Goal: Obtain resource: Obtain resource

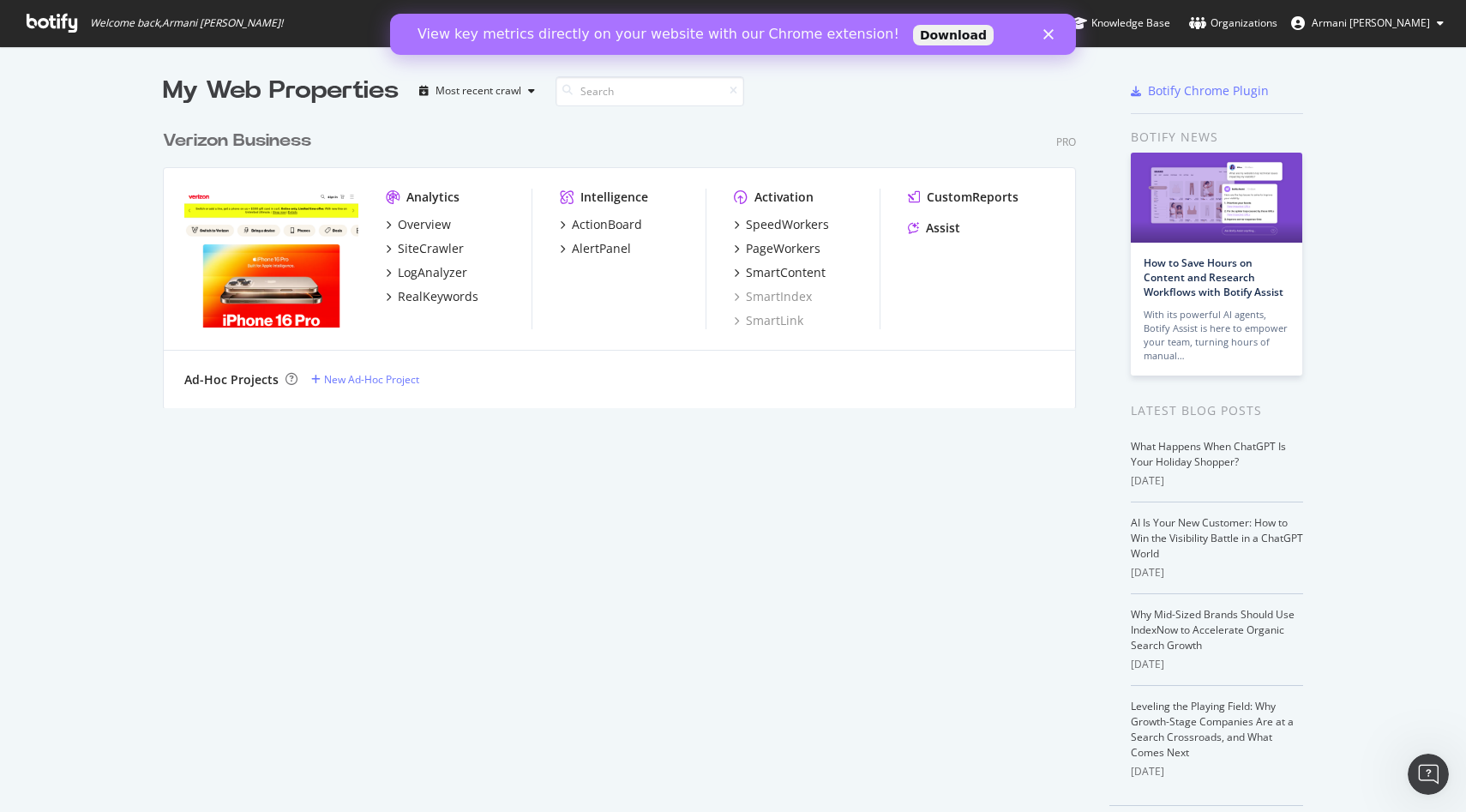
click at [261, 271] on img "grid" at bounding box center [271, 258] width 174 height 139
click at [421, 250] on div "SiteCrawler" at bounding box center [430, 248] width 66 height 17
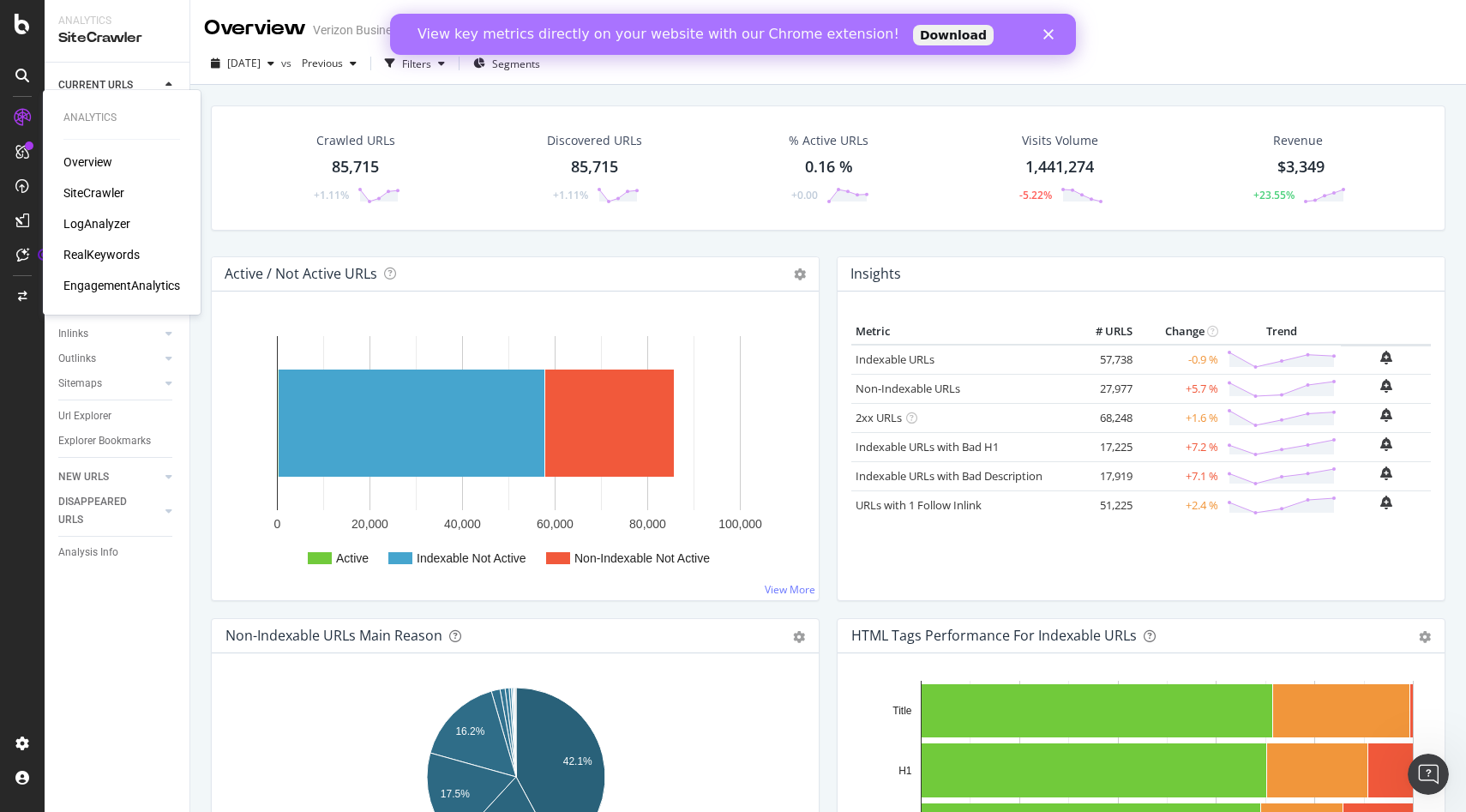
click at [86, 219] on div "LogAnalyzer" at bounding box center [97, 223] width 67 height 17
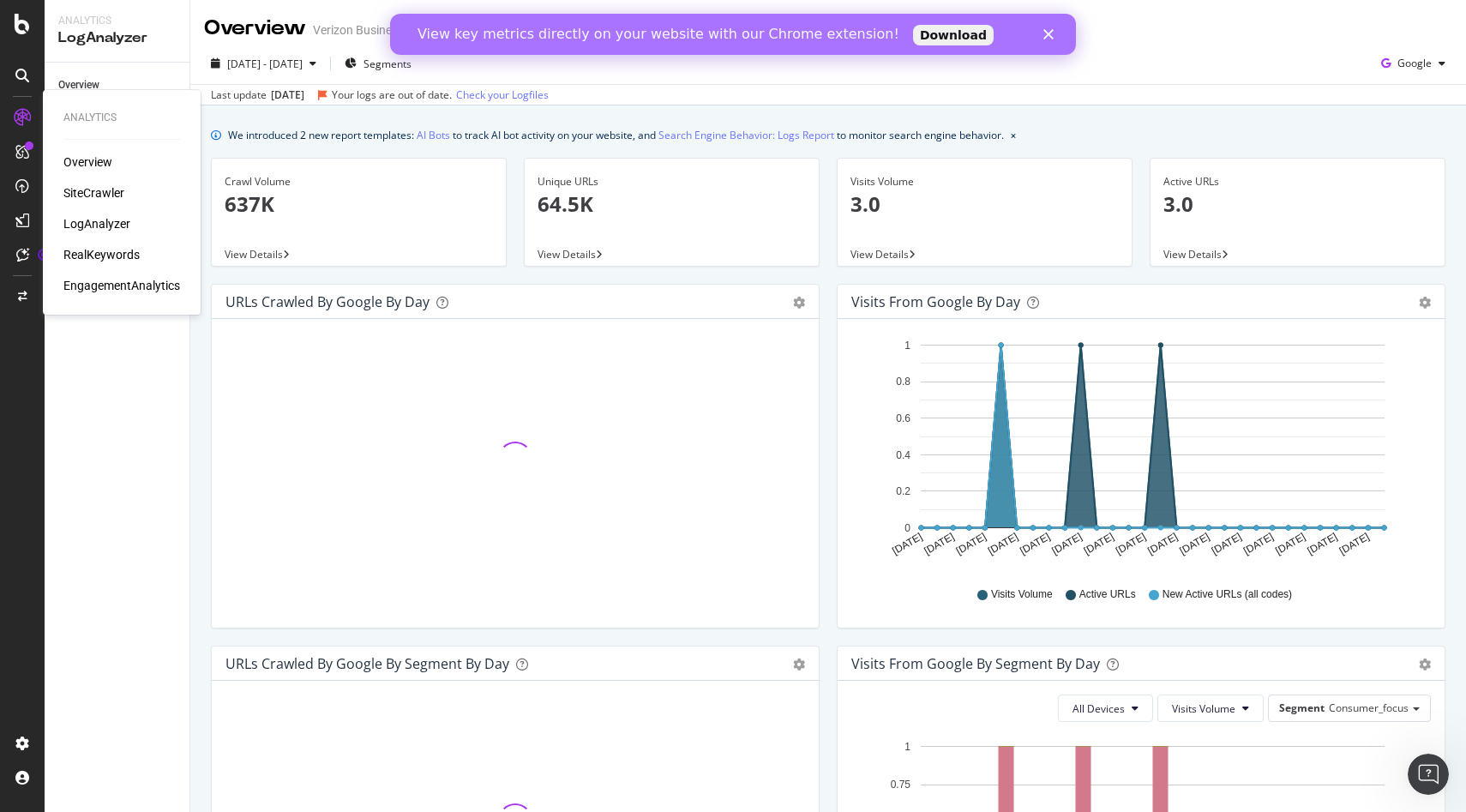
click at [99, 191] on div "SiteCrawler" at bounding box center [93, 192] width 61 height 17
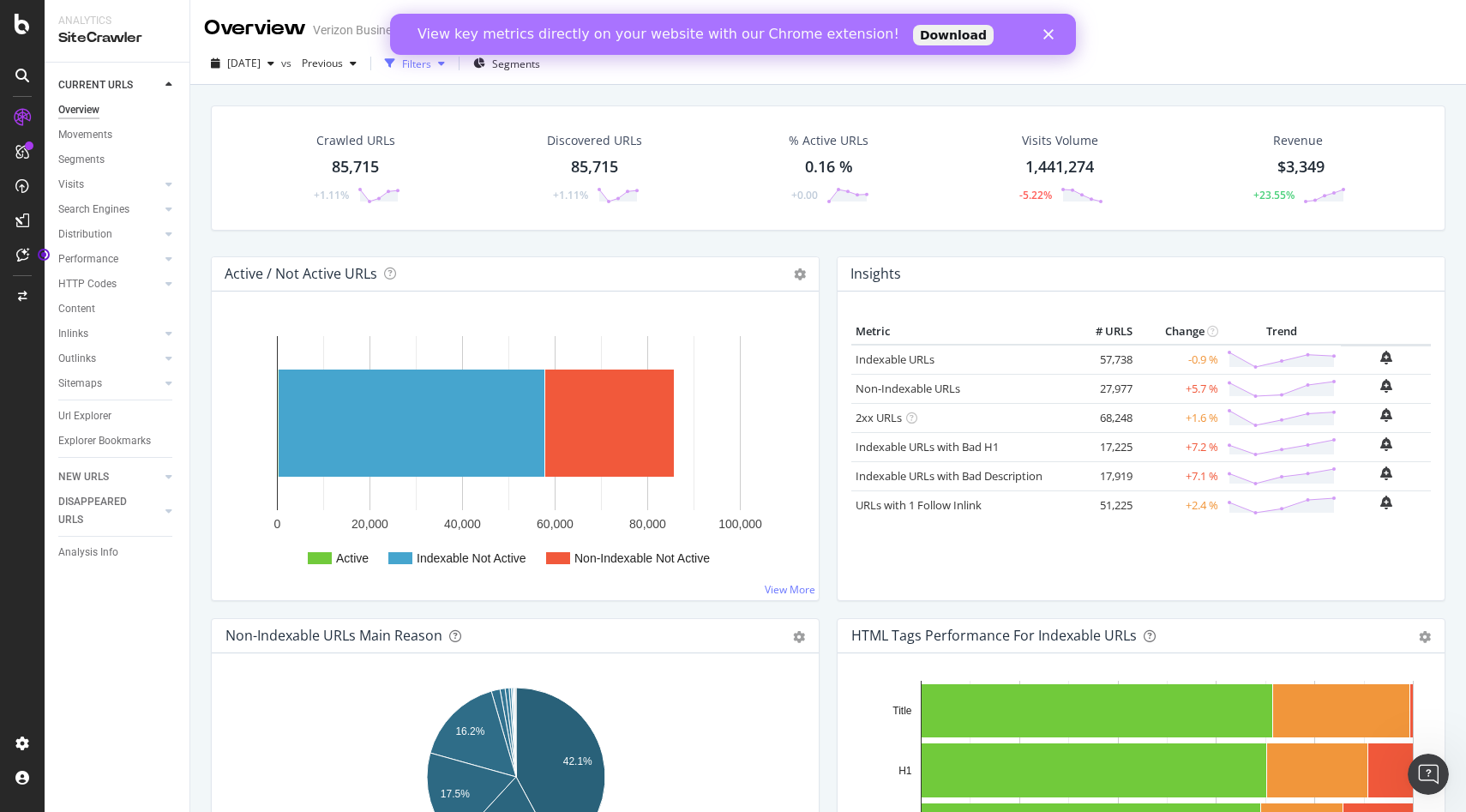
click at [431, 68] on div "Filters" at bounding box center [416, 64] width 29 height 15
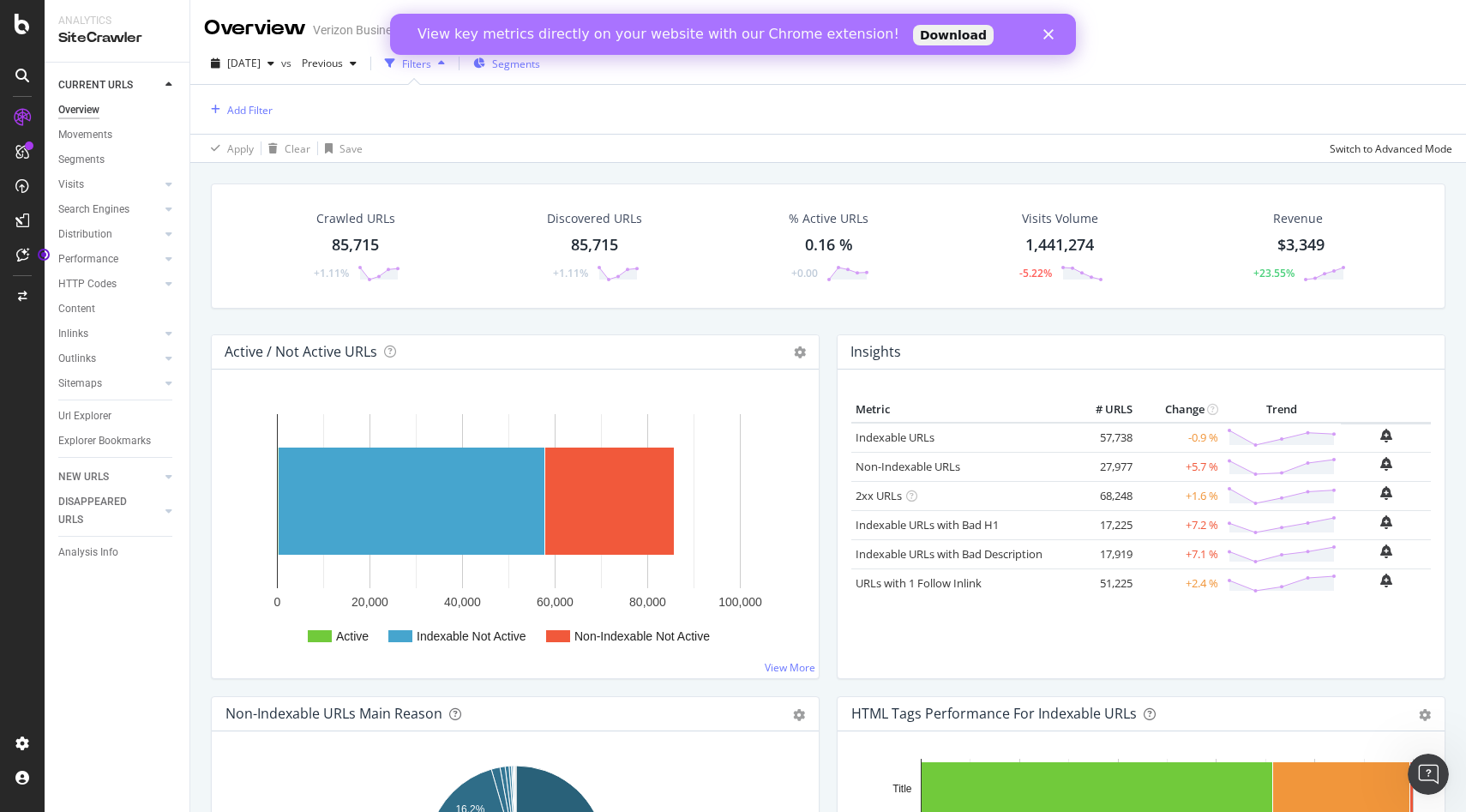
click at [533, 66] on span "Segments" at bounding box center [515, 64] width 48 height 15
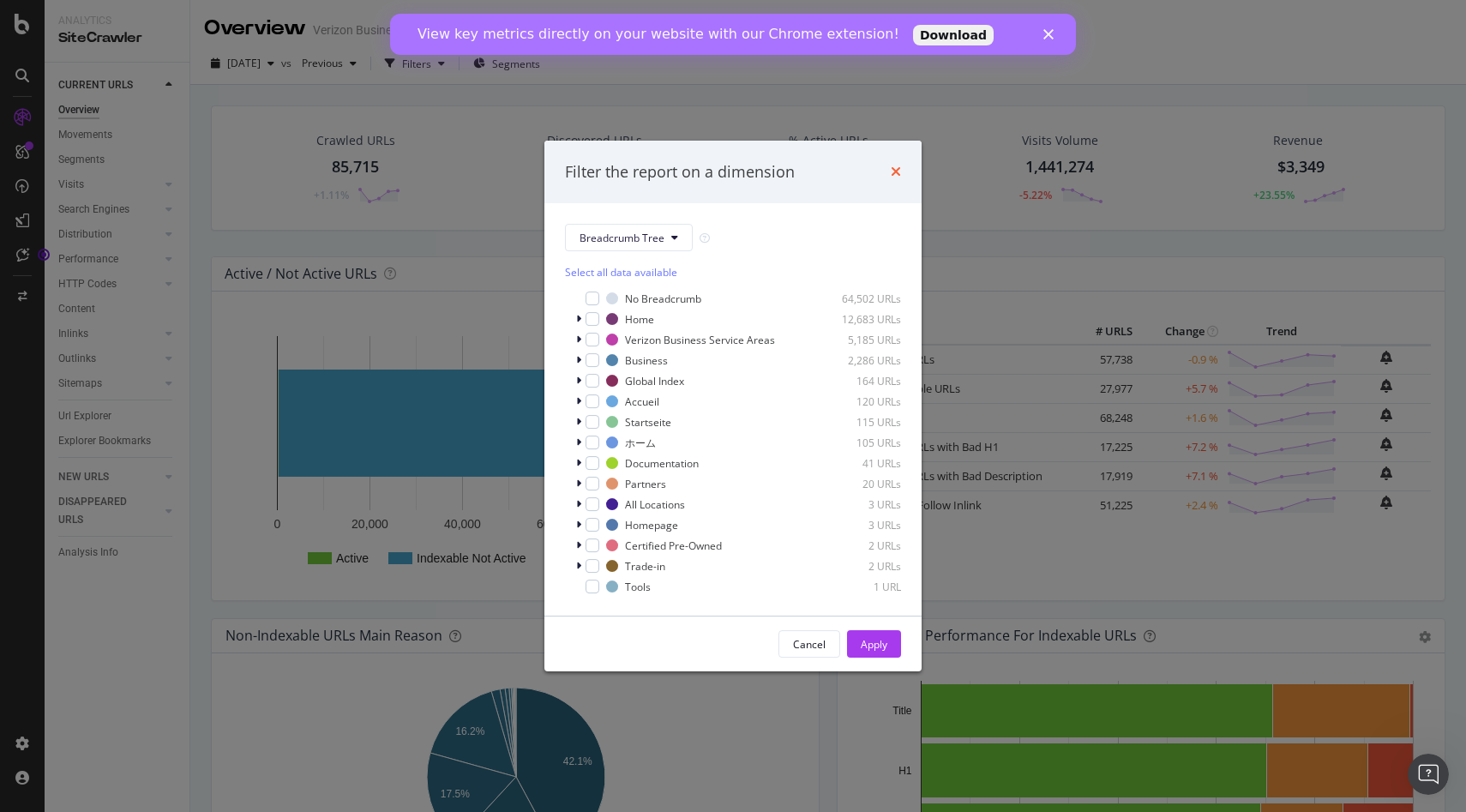
click at [897, 170] on icon "times" at bounding box center [895, 171] width 10 height 14
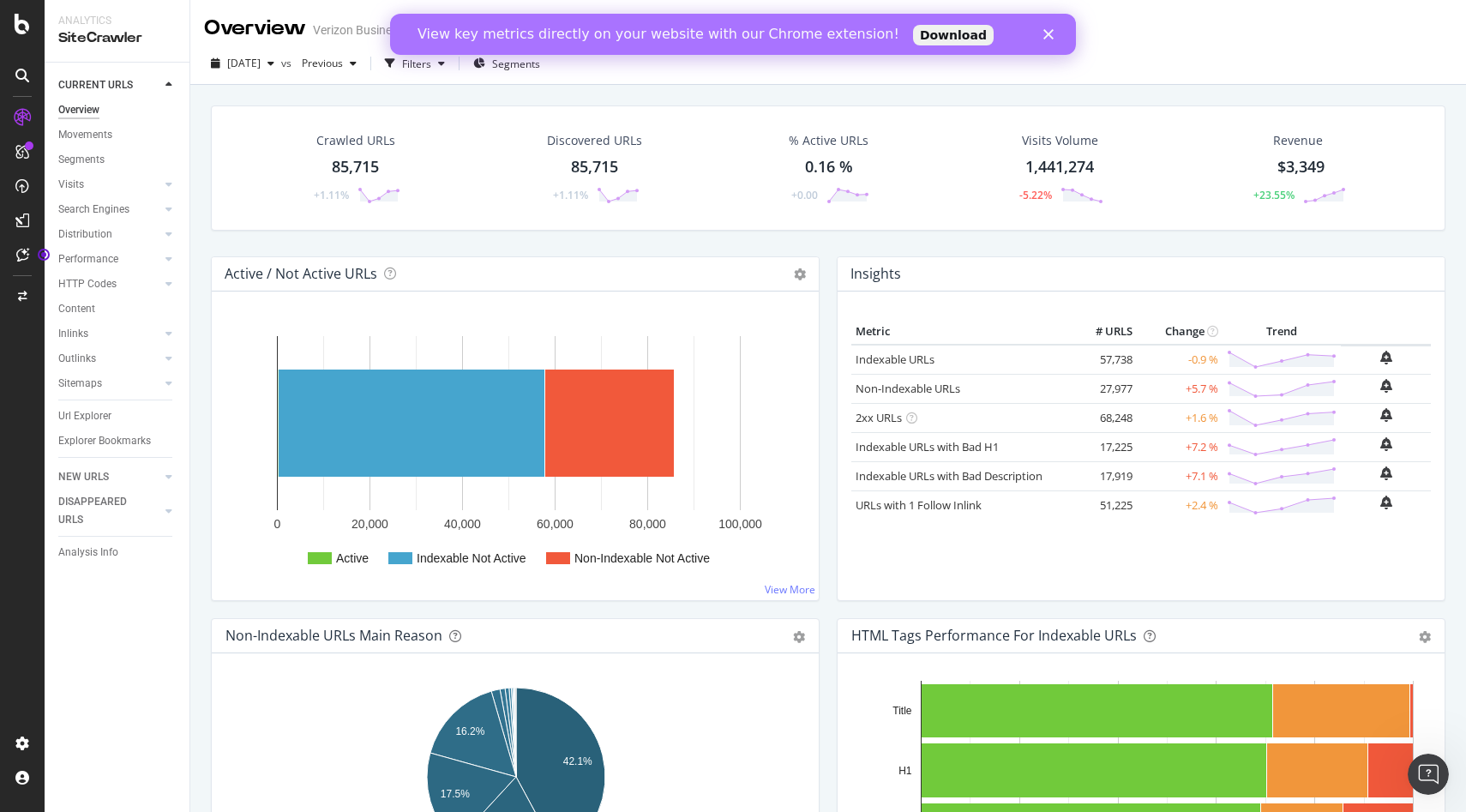
click at [1052, 39] on div "View key metrics directly on your website with our Chrome extension! Download" at bounding box center [733, 34] width 686 height 27
click at [1051, 27] on div "View key metrics directly on your website with our Chrome extension! Download" at bounding box center [733, 34] width 686 height 27
click at [1050, 35] on icon "Close" at bounding box center [1049, 34] width 10 height 10
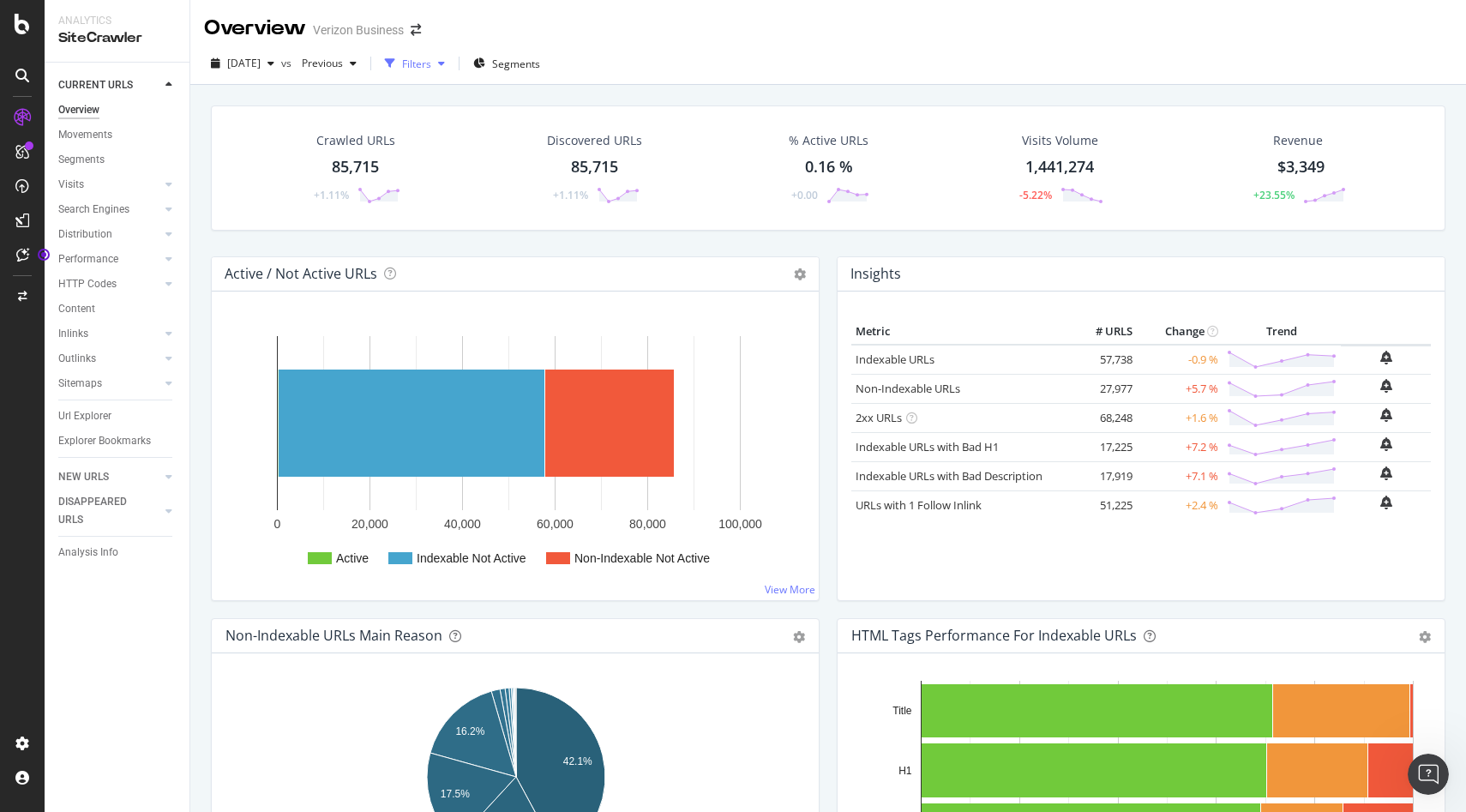
click at [446, 73] on div "Filters" at bounding box center [415, 63] width 74 height 26
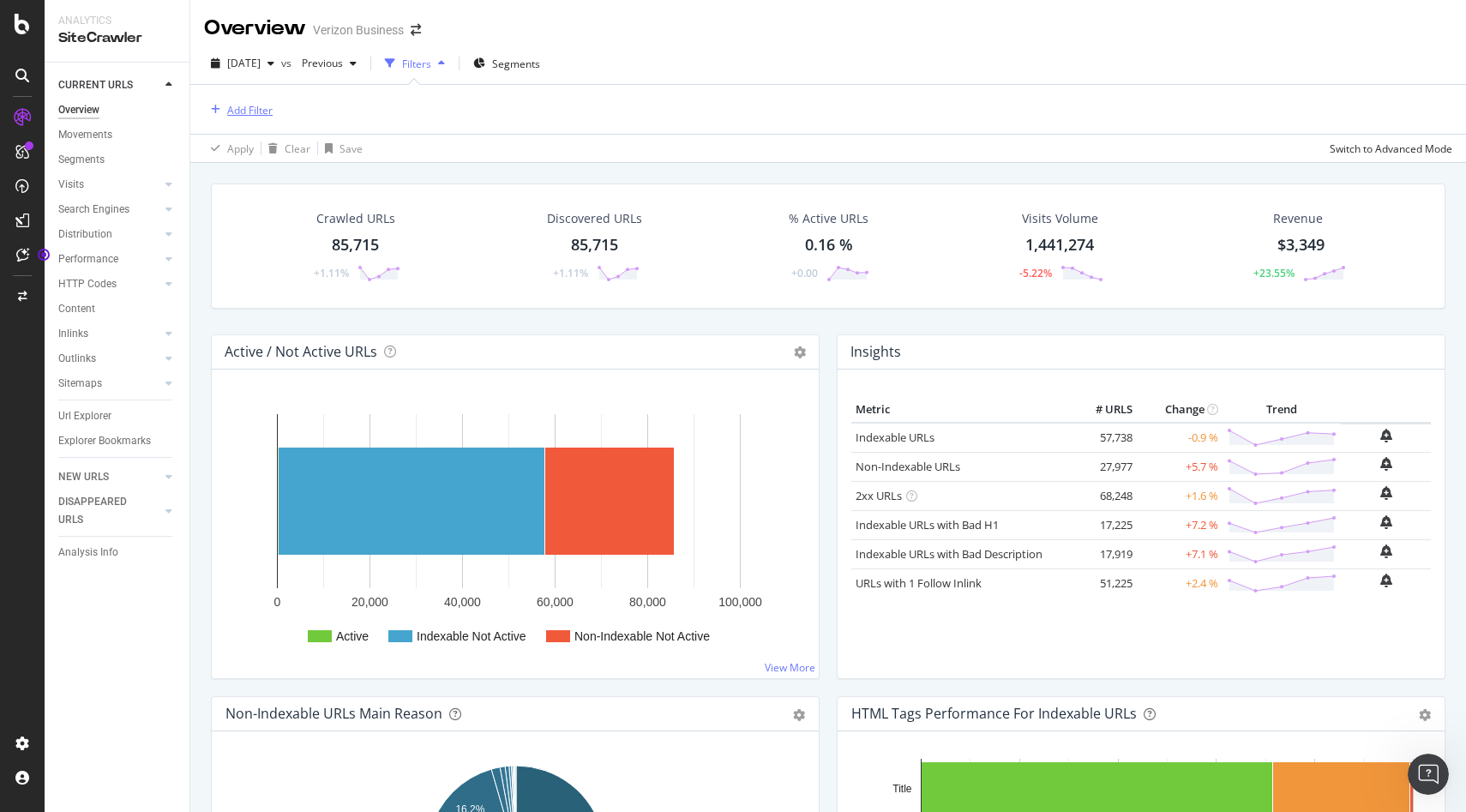
click at [236, 106] on div "Add Filter" at bounding box center [249, 110] width 46 height 15
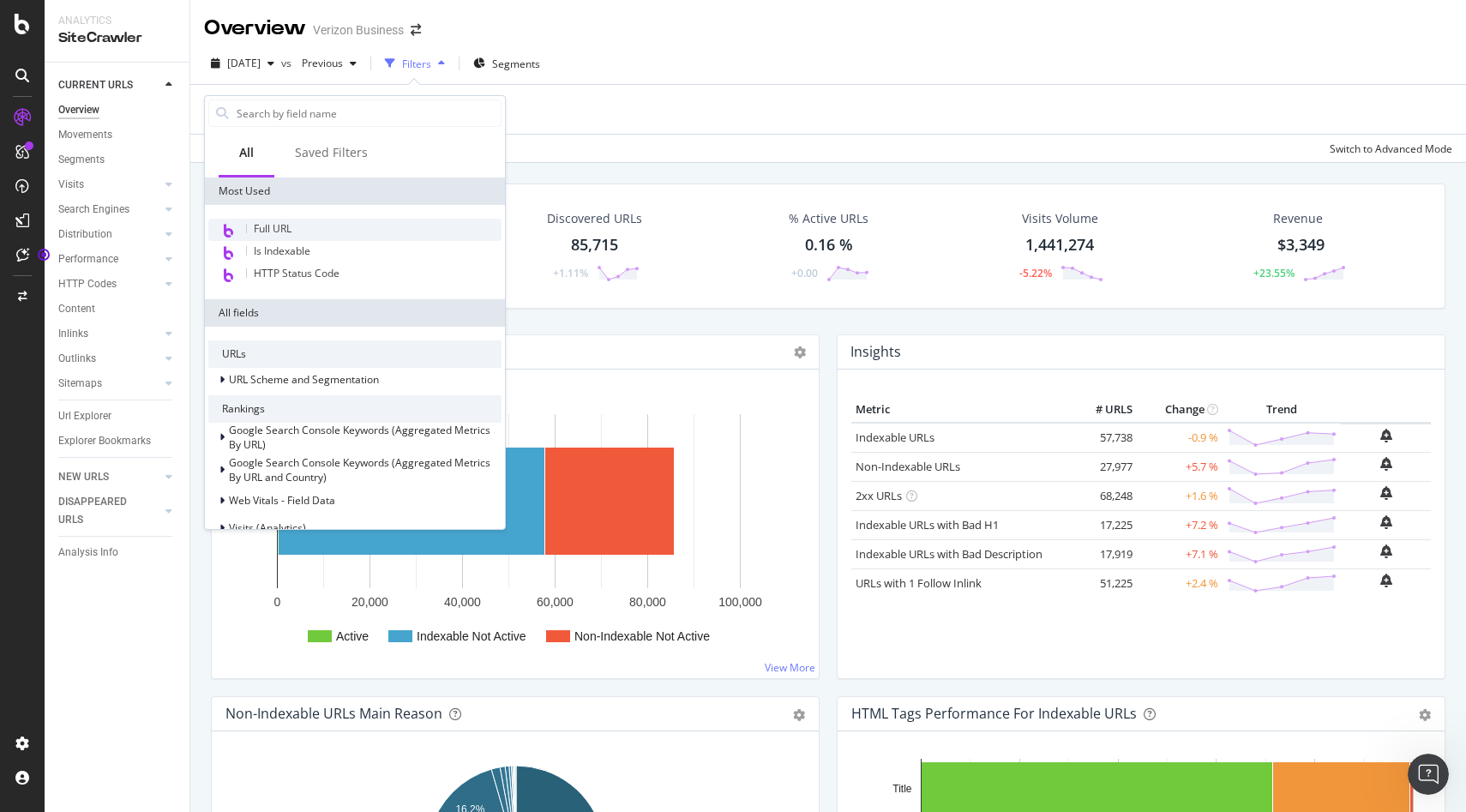
click at [268, 225] on span "Full URL" at bounding box center [273, 229] width 37 height 15
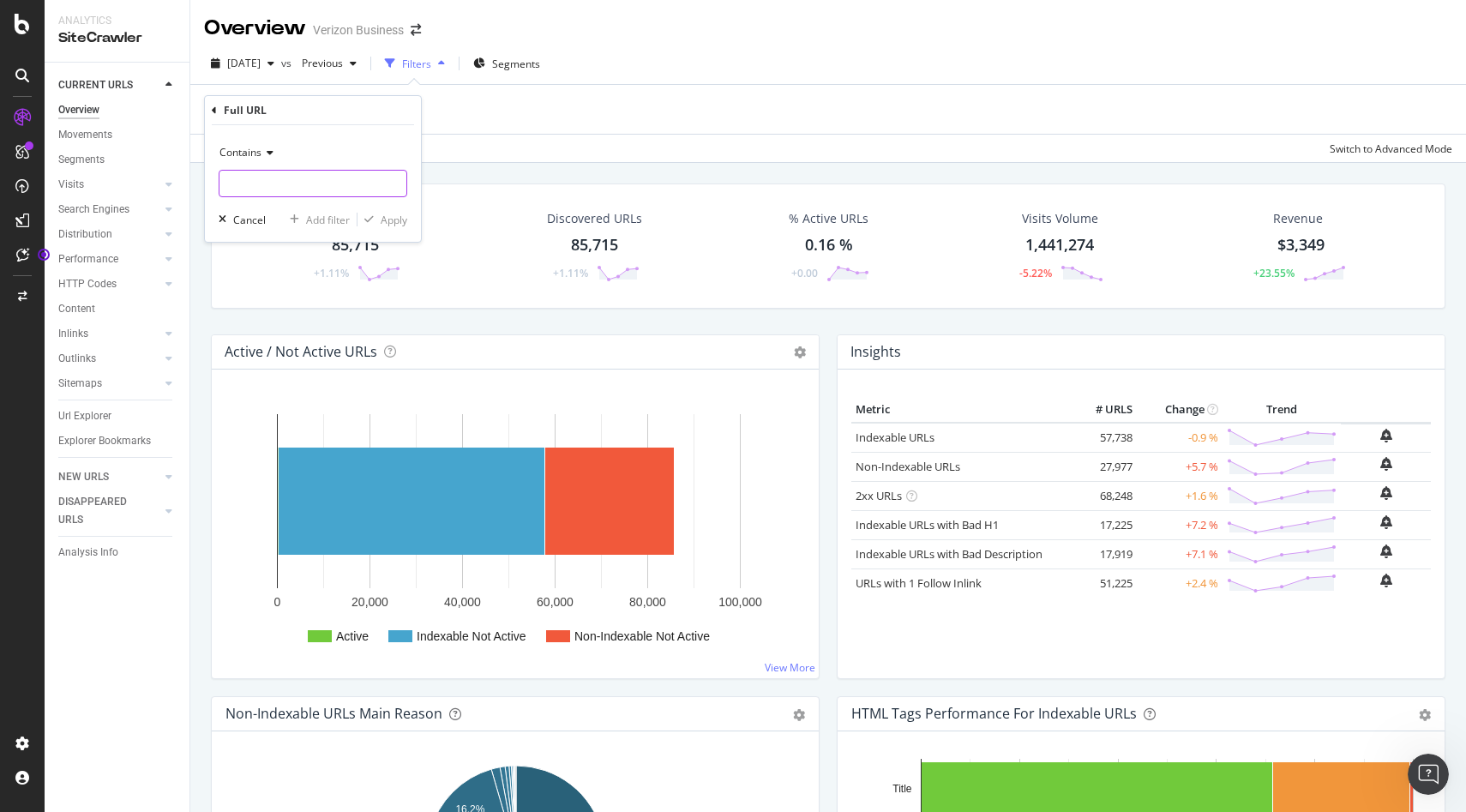
click at [267, 186] on input "text" at bounding box center [313, 183] width 187 height 27
type input "/internet/"
click at [381, 219] on div "Apply" at bounding box center [394, 220] width 26 height 15
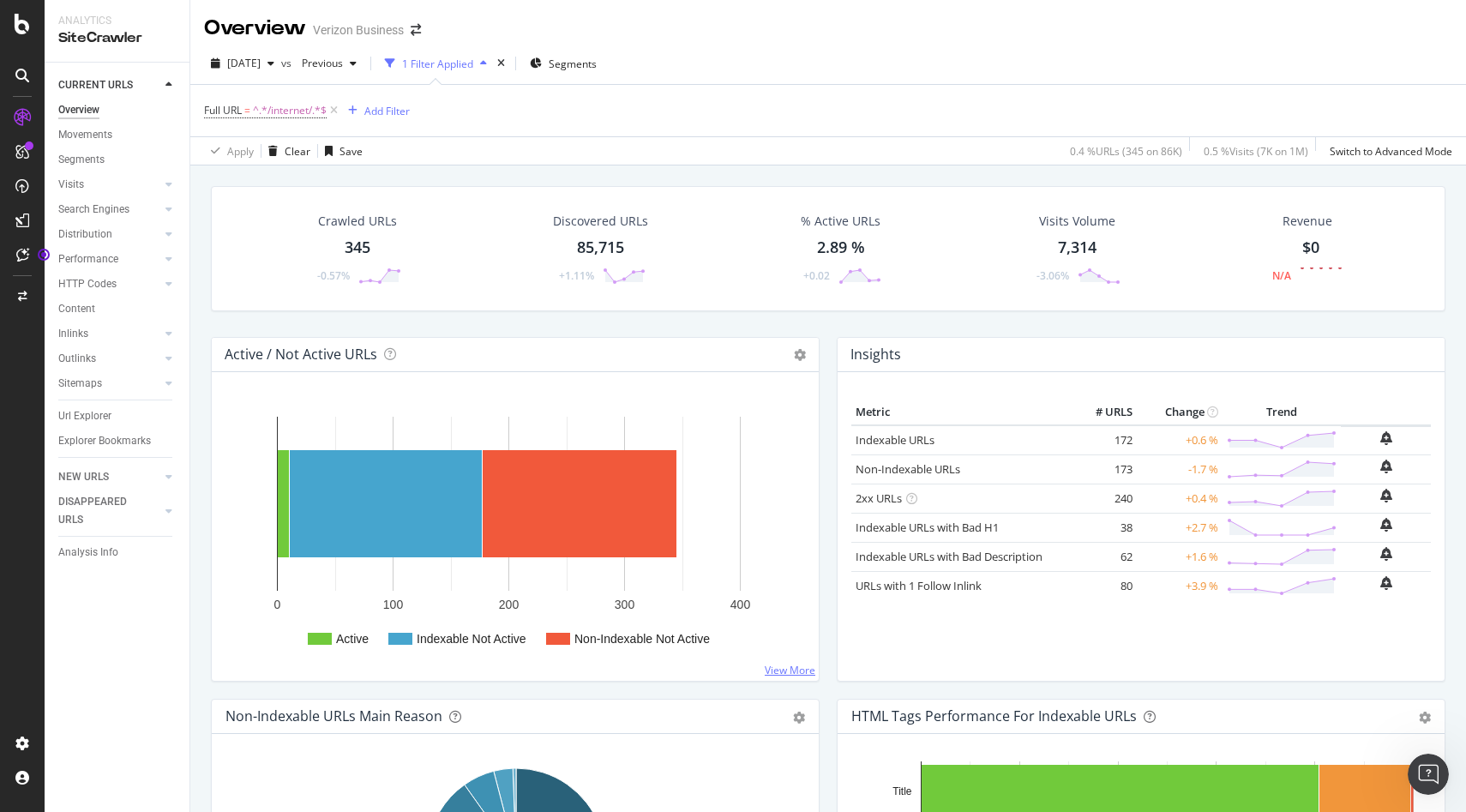
click at [793, 667] on link "View More" at bounding box center [790, 670] width 50 height 15
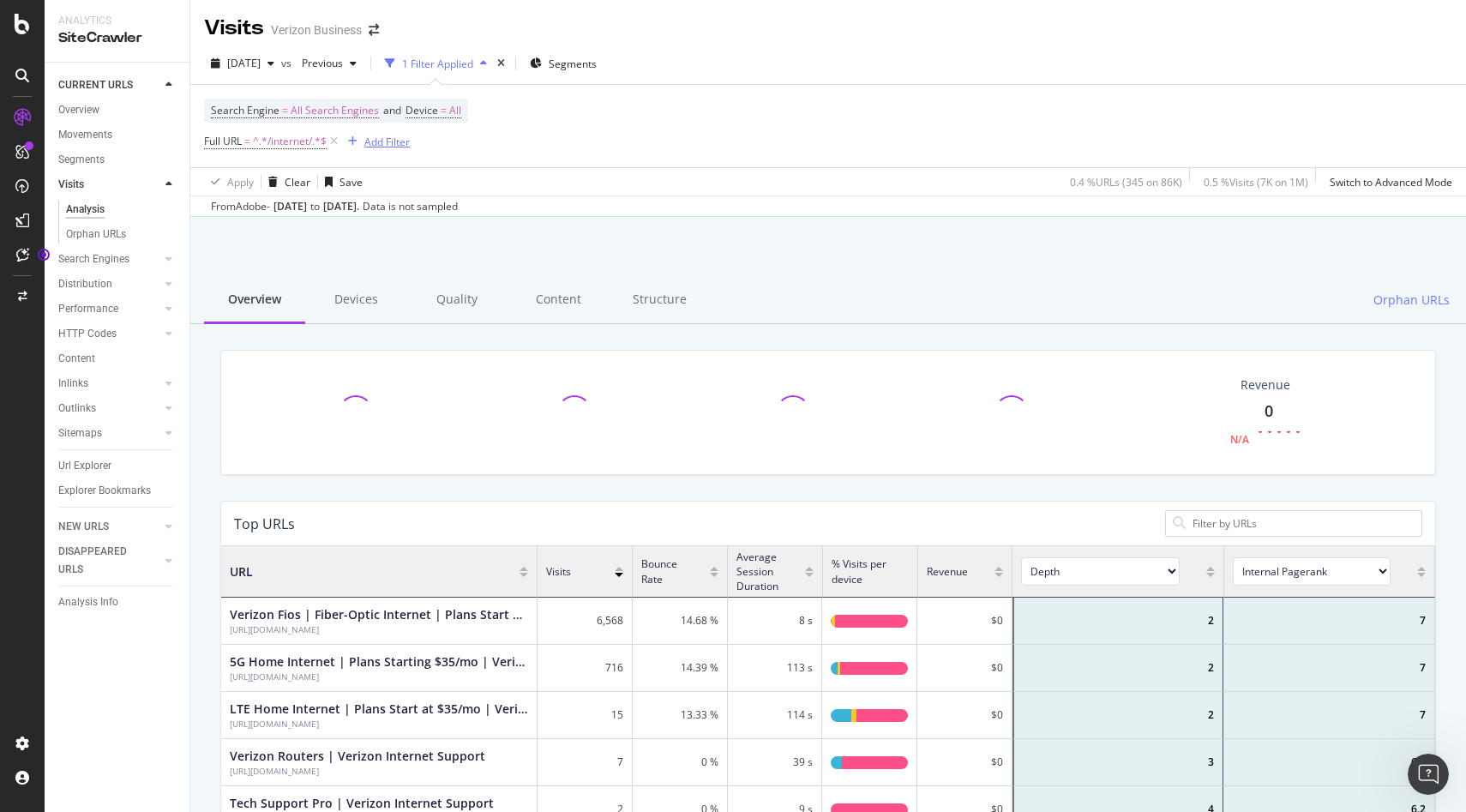
click at [386, 142] on div "Add Filter" at bounding box center [387, 142] width 46 height 15
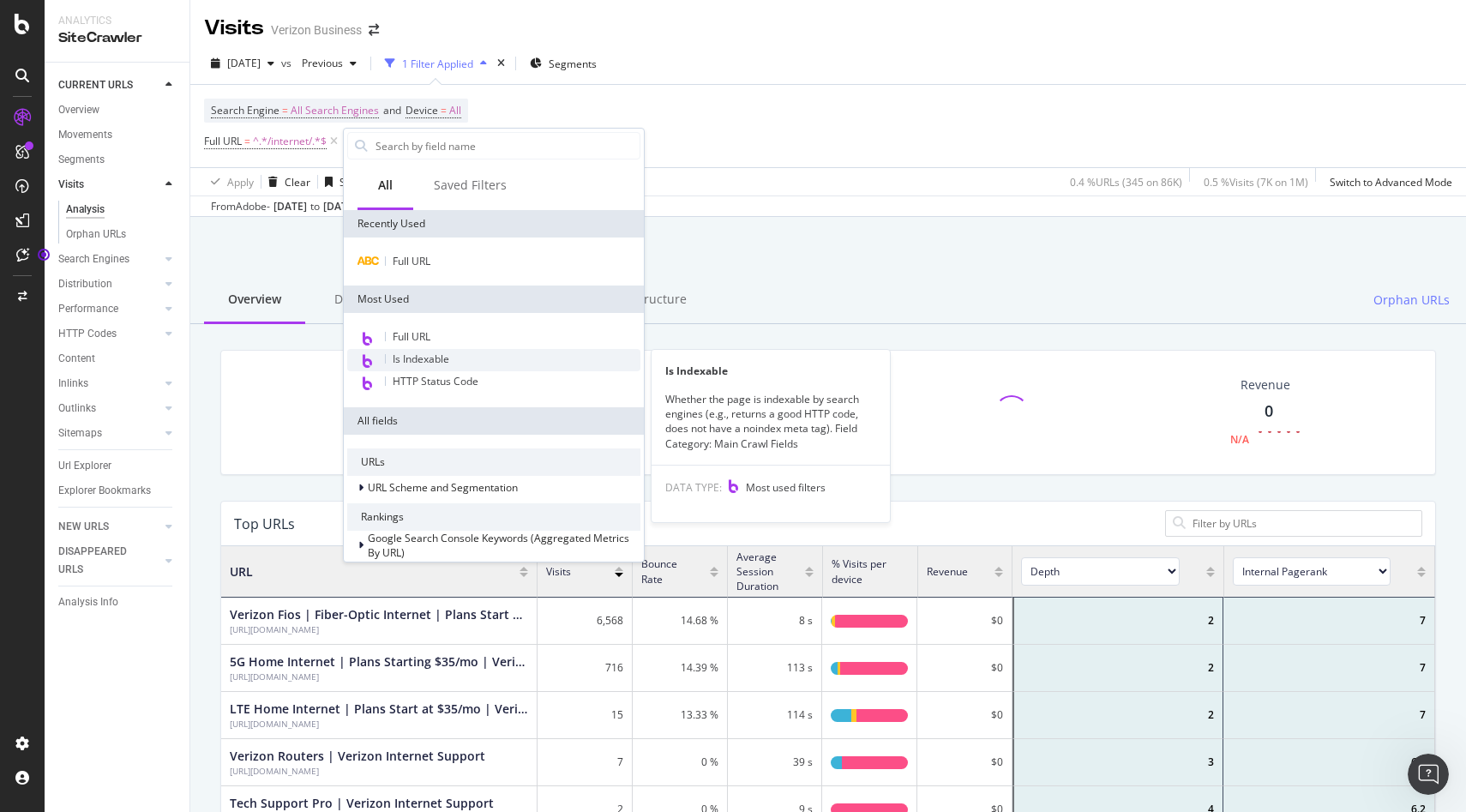
click at [405, 355] on span "Is Indexable" at bounding box center [421, 359] width 57 height 15
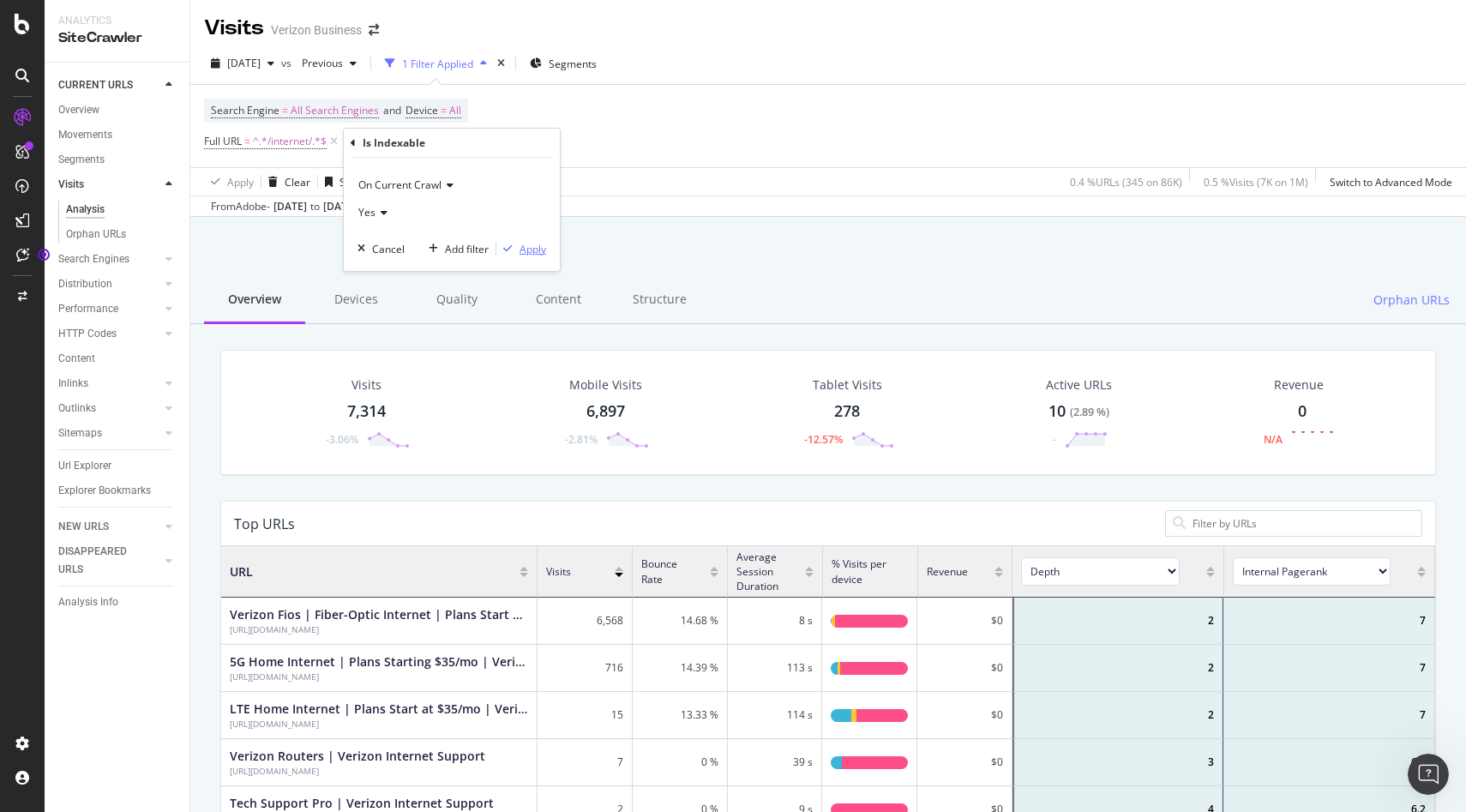
click at [535, 247] on div "Apply" at bounding box center [532, 249] width 26 height 15
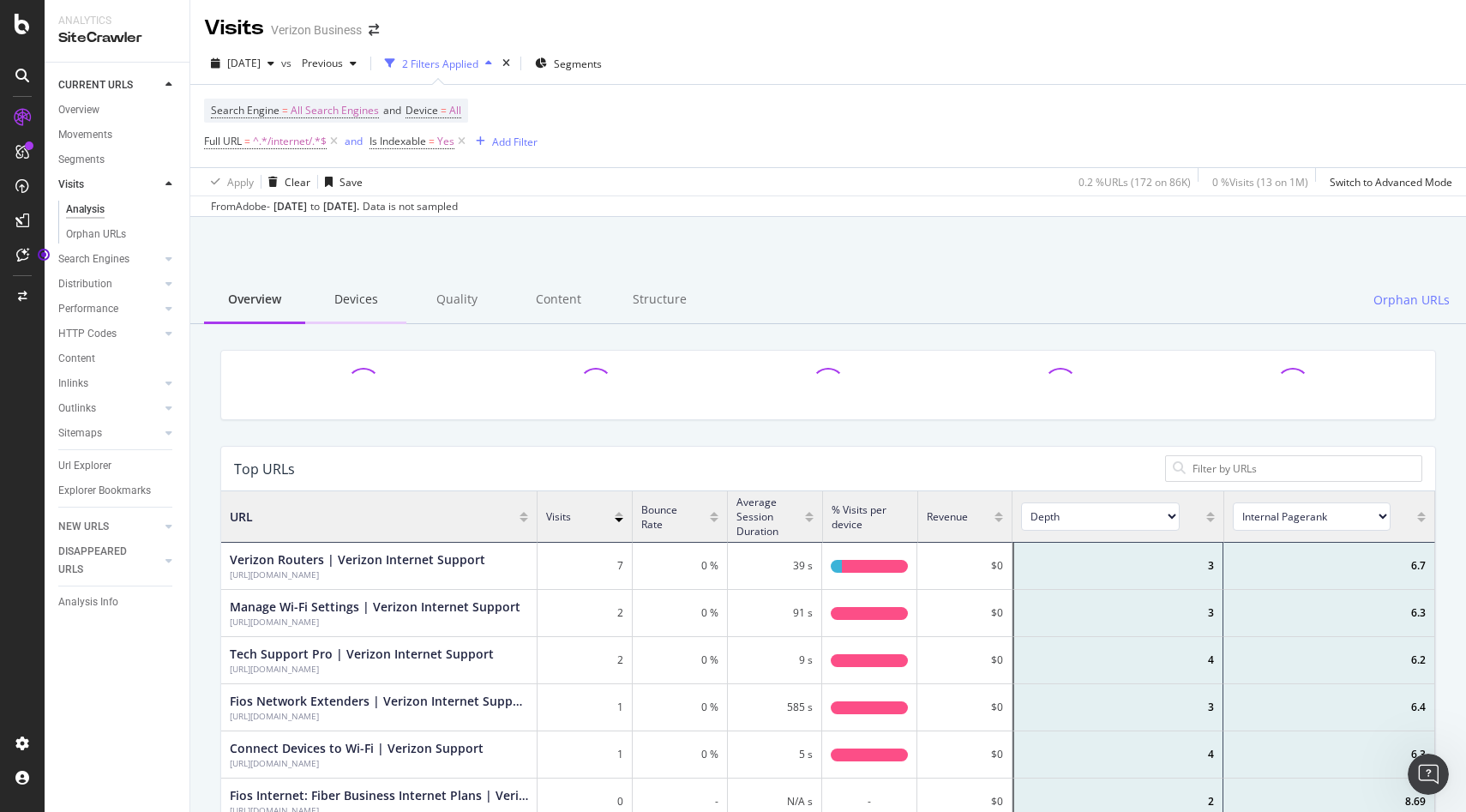
click at [350, 301] on div "Devices" at bounding box center [356, 301] width 101 height 48
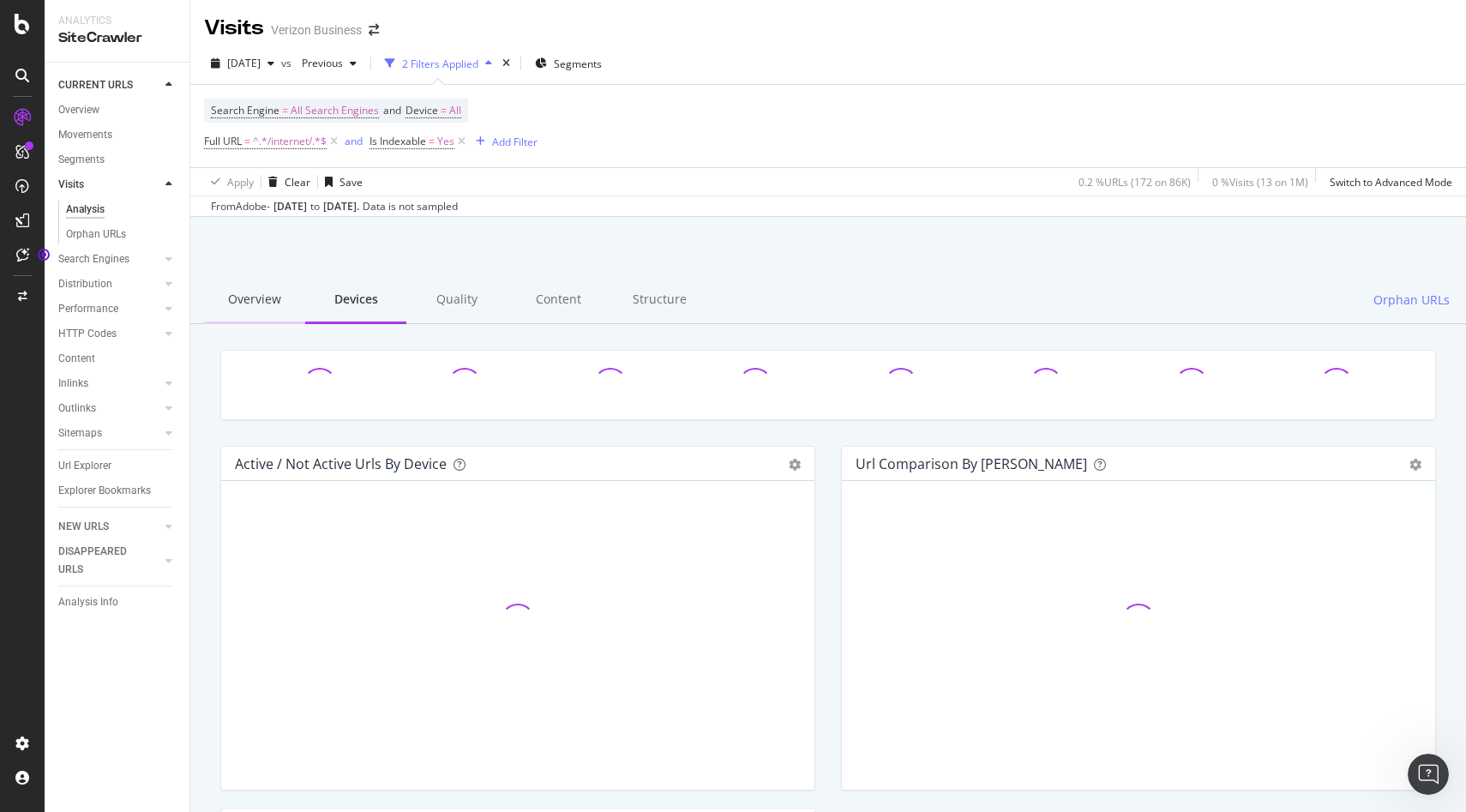
click at [252, 301] on div "Overview" at bounding box center [255, 301] width 101 height 48
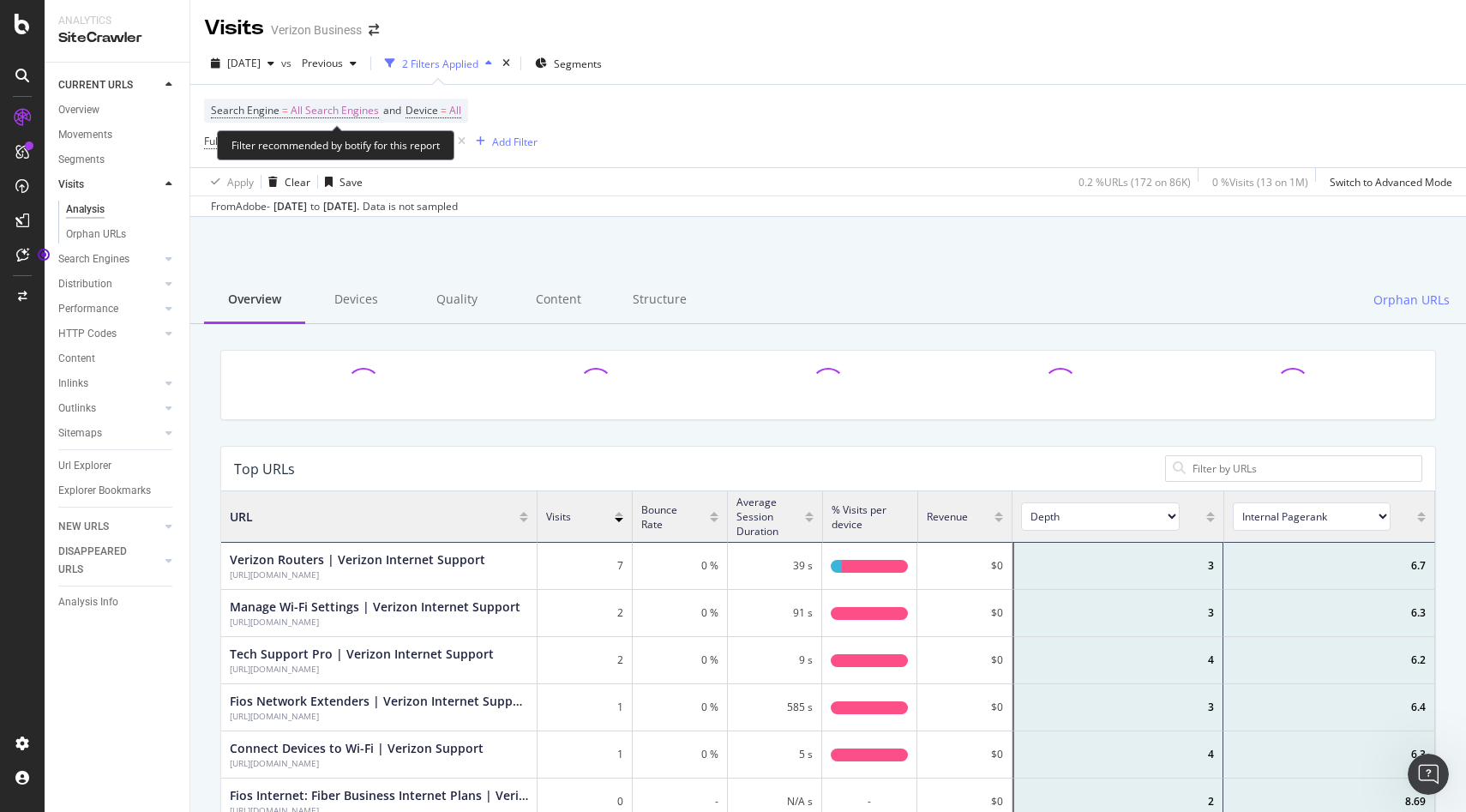
scroll to position [514, 1214]
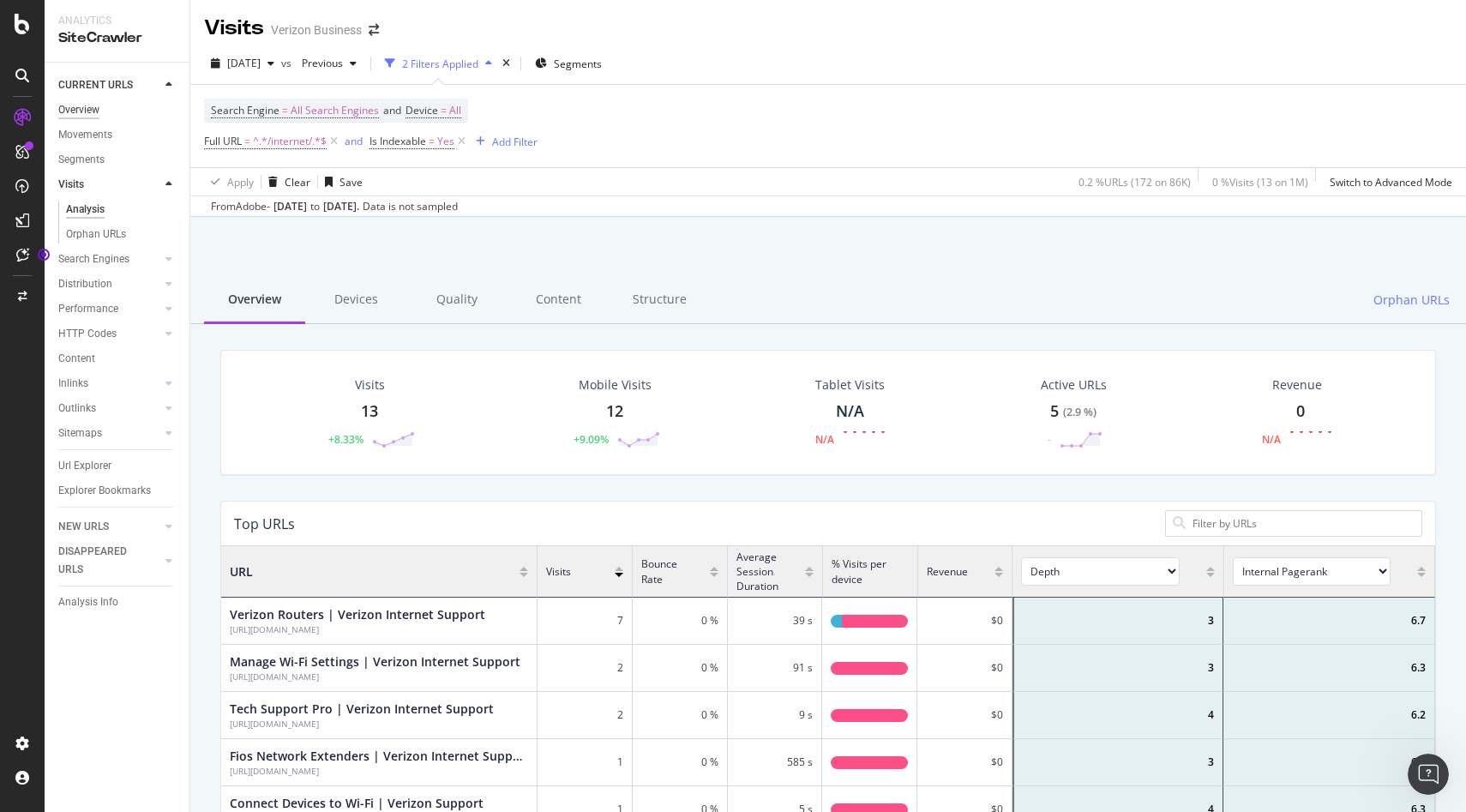
click at [85, 106] on div "Overview" at bounding box center [78, 109] width 41 height 18
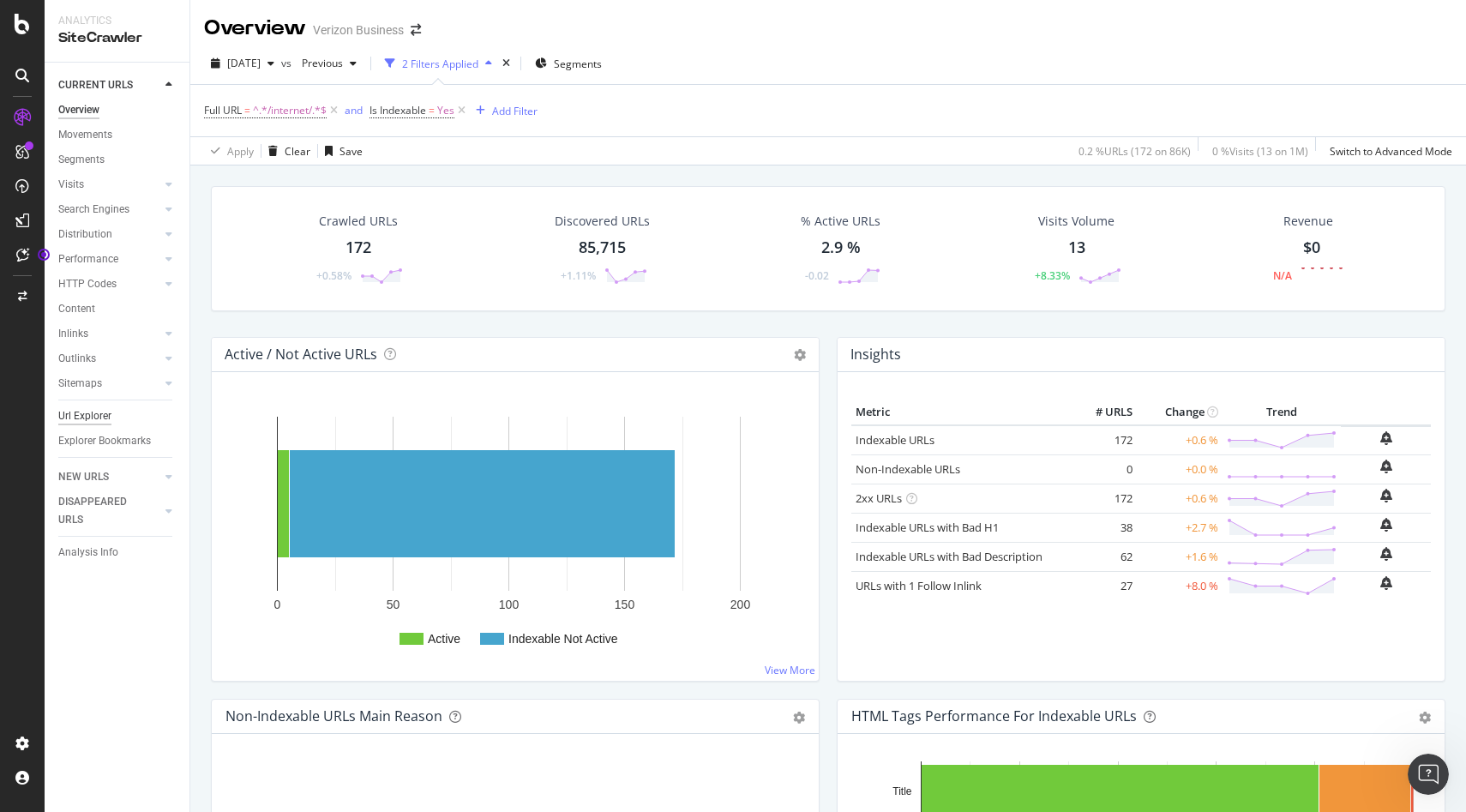
click at [90, 418] on div "Url Explorer" at bounding box center [84, 415] width 53 height 18
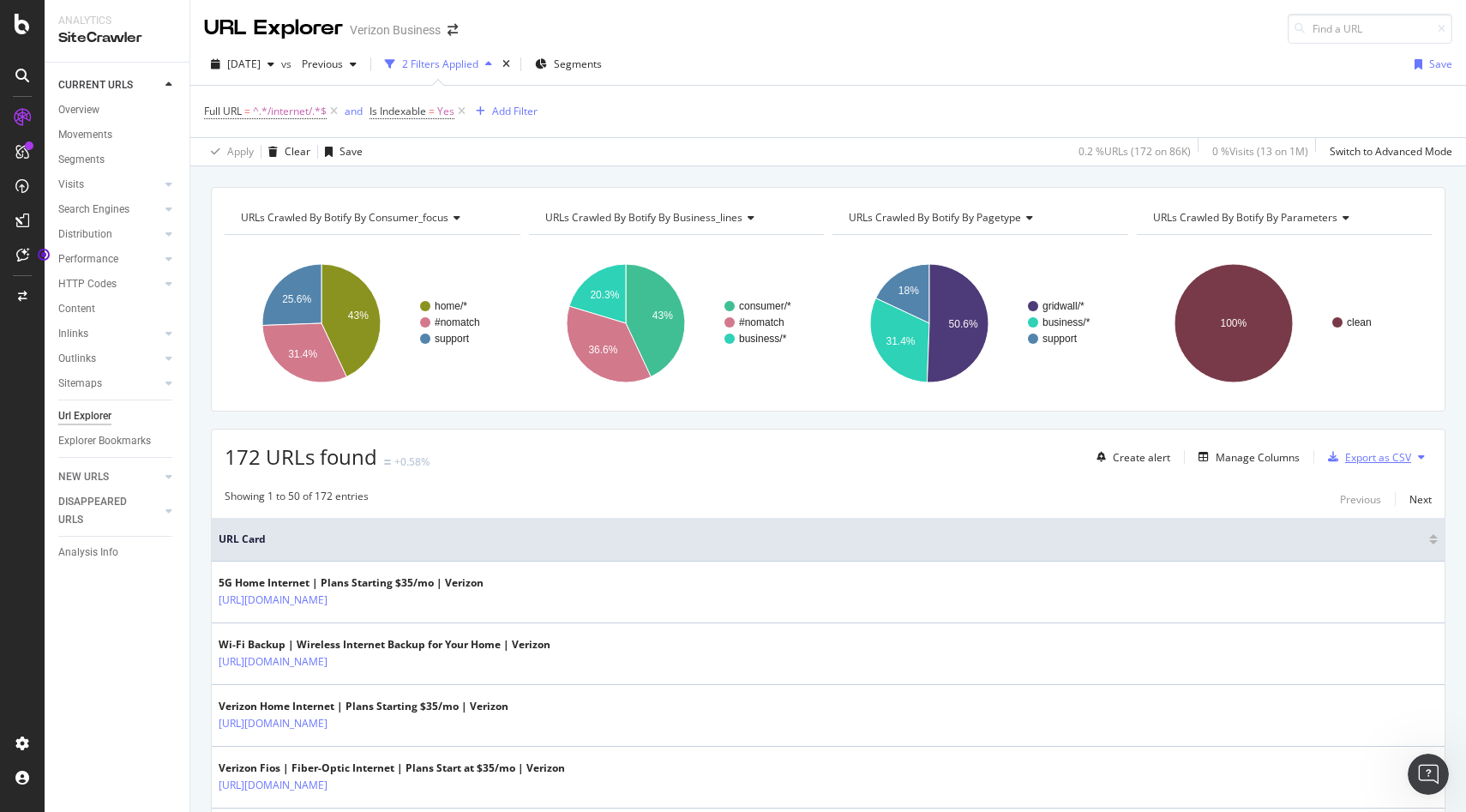
click at [1362, 456] on div "Export as CSV" at bounding box center [1378, 457] width 66 height 15
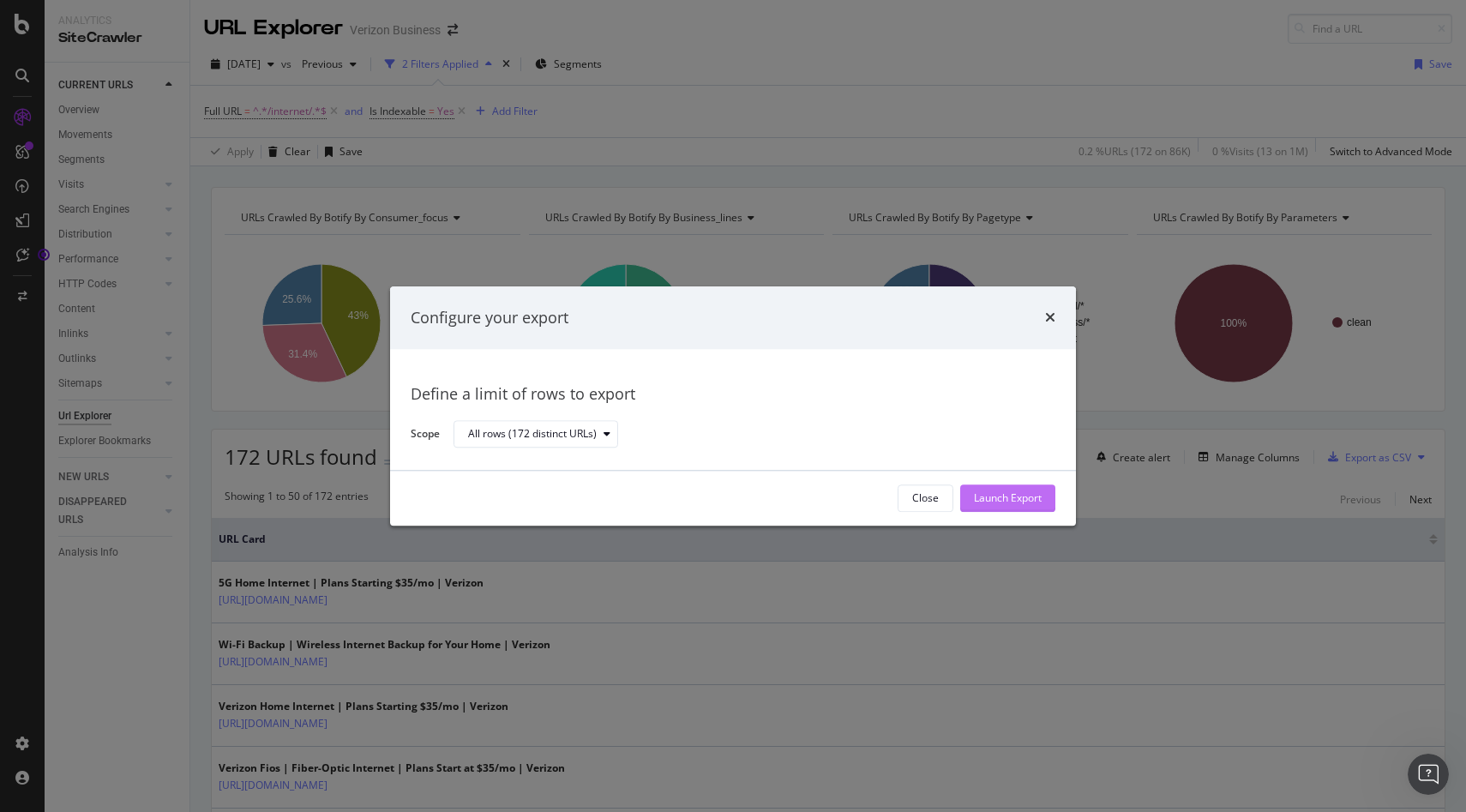
click at [996, 502] on div "Launch Export" at bounding box center [1008, 498] width 68 height 15
